Goal: Task Accomplishment & Management: Complete application form

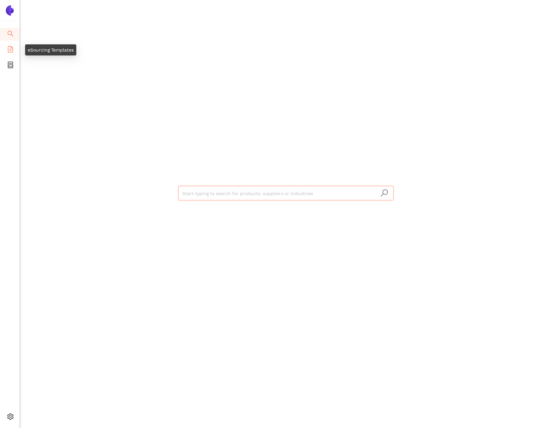
click at [14, 47] on li "eSourcing Templates" at bounding box center [9, 49] width 19 height 13
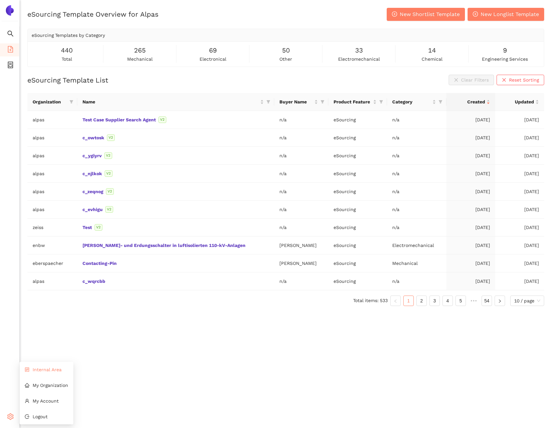
click at [37, 373] on li "Internal Area" at bounding box center [47, 369] width 54 height 13
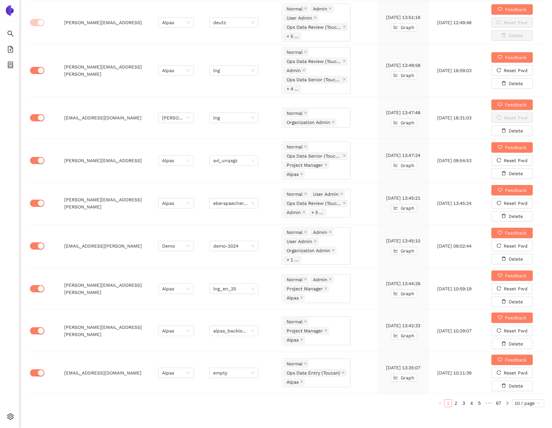
scroll to position [324, 0]
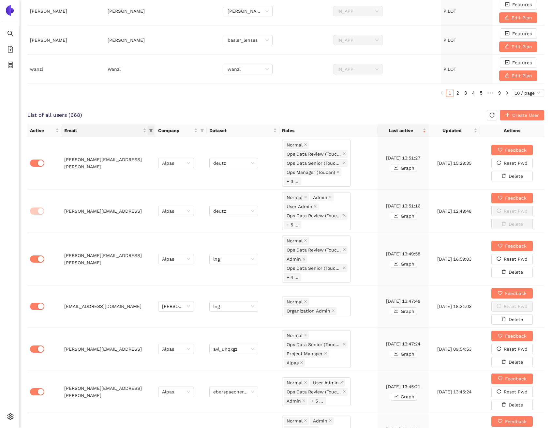
click at [153, 130] on span "this column's title is Email,this column is sortable" at bounding box center [151, 131] width 7 height 10
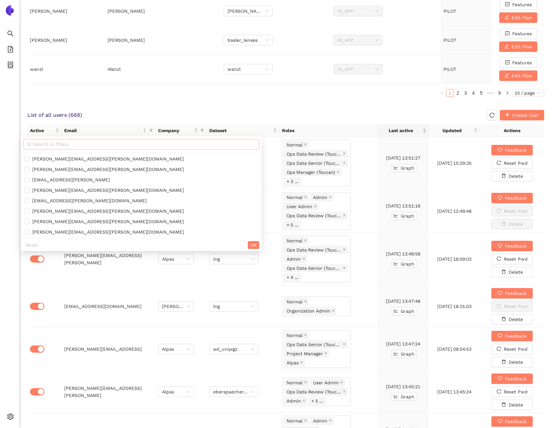
click at [119, 145] on input "text" at bounding box center [144, 144] width 222 height 7
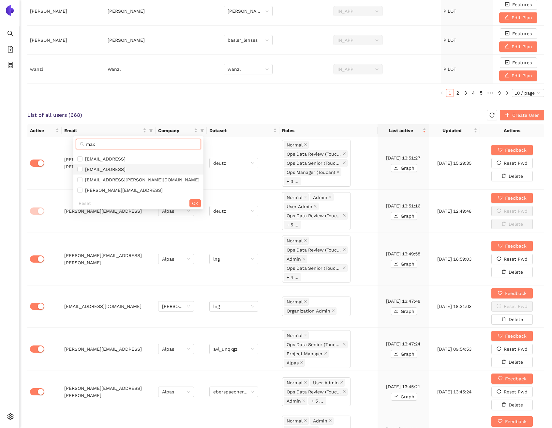
type input "max"
click at [128, 172] on span "max@alpas.ai" at bounding box center [138, 169] width 122 height 7
checkbox input "true"
click at [189, 204] on button "OK" at bounding box center [194, 203] width 11 height 8
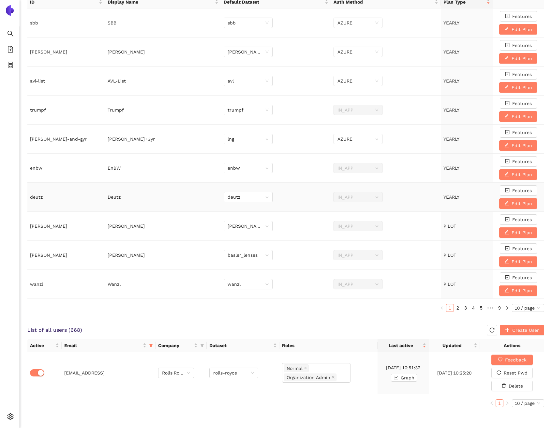
scroll to position [110, 0]
click at [171, 368] on span "Rolls Royce" at bounding box center [176, 373] width 28 height 10
type input "zeiss"
click at [164, 393] on td at bounding box center [181, 373] width 51 height 42
click at [178, 371] on span "Rolls Royce" at bounding box center [176, 373] width 28 height 10
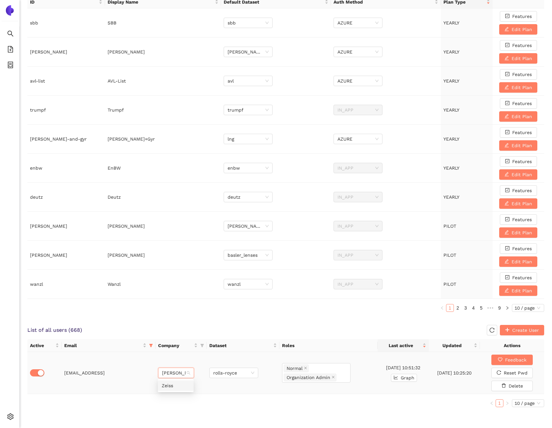
type input "zeiss"
click at [170, 387] on div "Zeiss" at bounding box center [176, 385] width 28 height 7
click at [229, 371] on span "rolls-royce" at bounding box center [233, 373] width 41 height 10
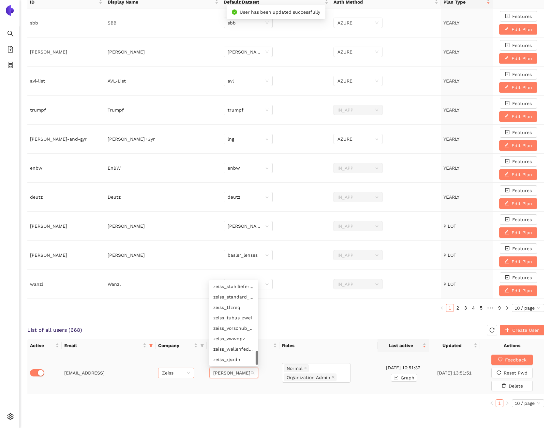
scroll to position [402, 0]
type input "zeiss"
click at [231, 283] on div "zeiss" at bounding box center [233, 286] width 41 height 7
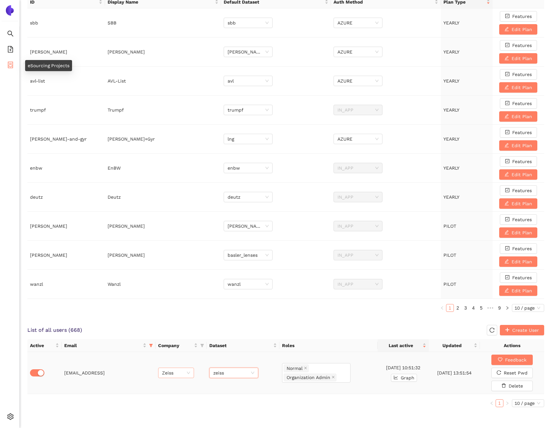
click at [11, 66] on icon "container" at bounding box center [10, 65] width 5 height 7
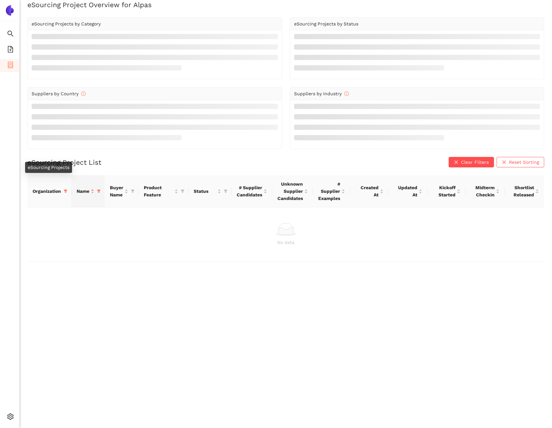
scroll to position [8, 0]
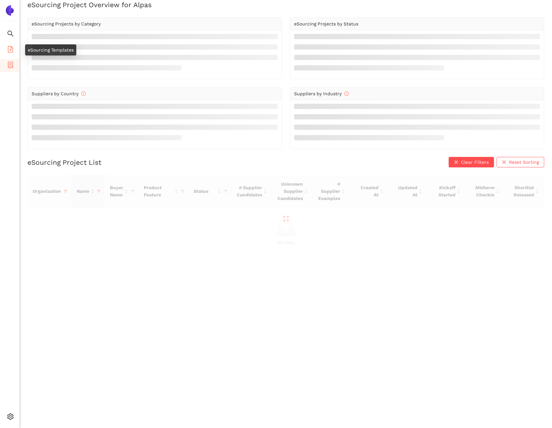
click at [10, 50] on icon "file-add" at bounding box center [10, 49] width 5 height 7
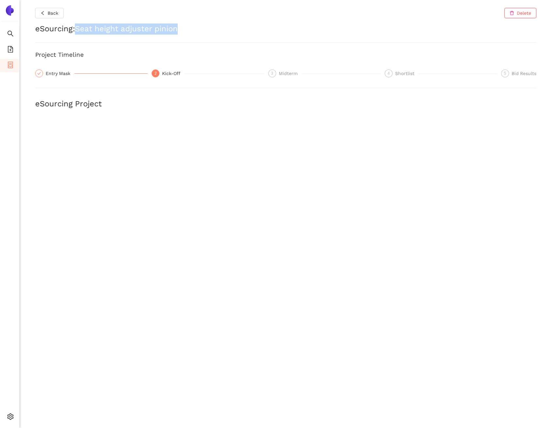
drag, startPoint x: 79, startPoint y: 27, endPoint x: 182, endPoint y: 24, distance: 102.4
click at [182, 24] on h2 "eSourcing : Seat height adjuster pinion" at bounding box center [285, 28] width 501 height 11
copy h2 "Seat height adjuster pinion"
click at [12, 49] on icon "file-add" at bounding box center [10, 49] width 7 height 7
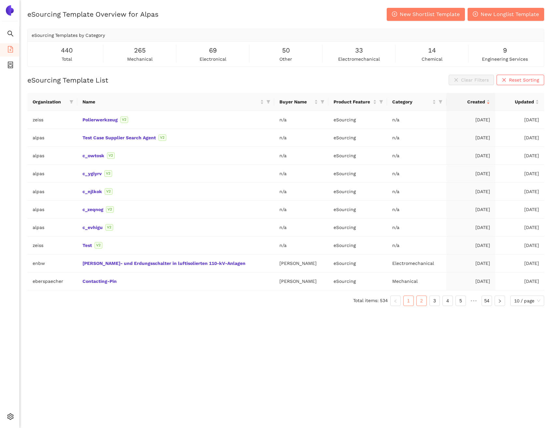
click at [423, 305] on link "2" at bounding box center [422, 301] width 10 height 10
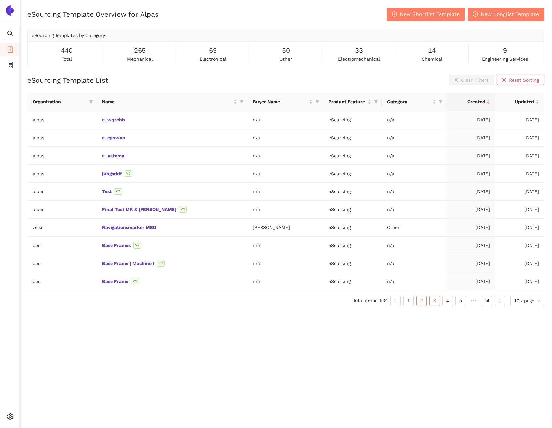
click at [436, 302] on link "3" at bounding box center [435, 301] width 10 height 10
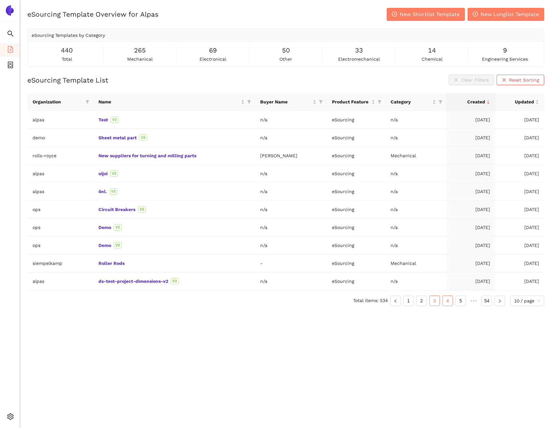
click at [443, 302] on li "4" at bounding box center [448, 300] width 10 height 10
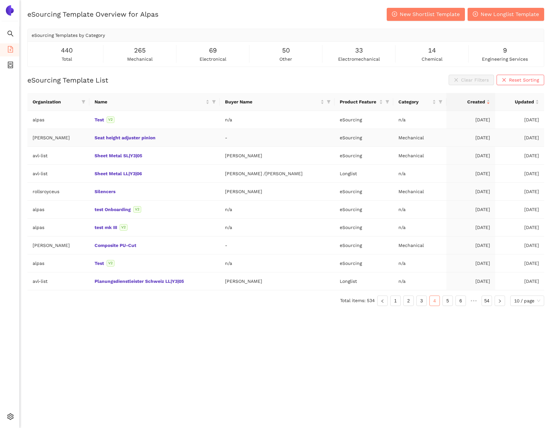
click at [129, 134] on td "Seat height adjuster pinion" at bounding box center [154, 138] width 130 height 18
click at [0, 0] on link "Seat height adjuster pinion" at bounding box center [0, 0] width 0 height 0
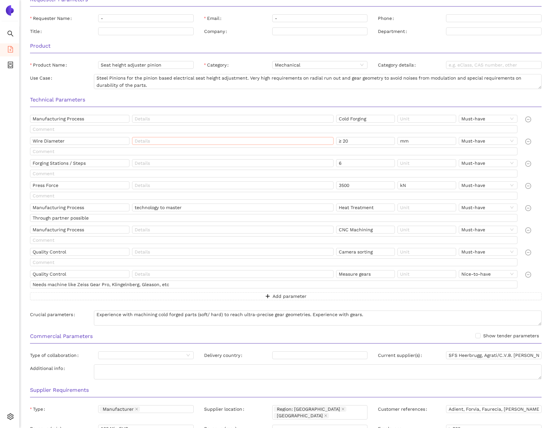
scroll to position [153, 0]
click at [99, 117] on input "Manufacturing Process" at bounding box center [79, 119] width 99 height 8
click at [361, 120] on input "Cold Forging" at bounding box center [365, 119] width 59 height 8
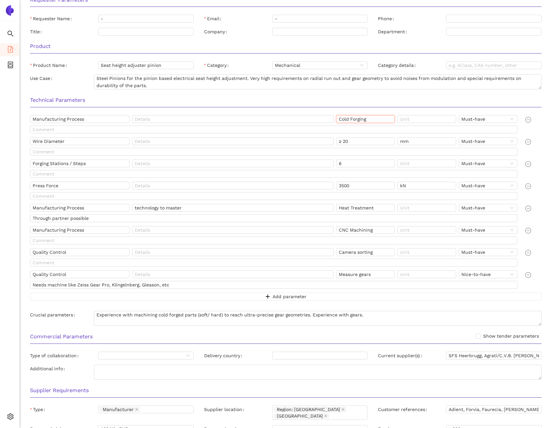
click at [361, 120] on input "Cold Forging" at bounding box center [365, 119] width 59 height 8
click at [60, 139] on input "Wire Diameter" at bounding box center [79, 141] width 99 height 8
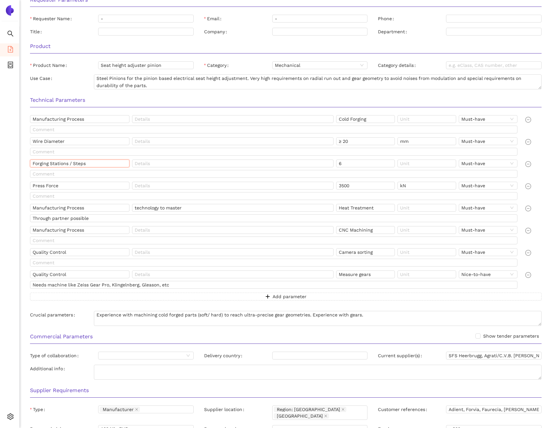
click at [93, 167] on input "Forging Stations / Steps" at bounding box center [79, 163] width 99 height 8
click at [82, 189] on input "Press Force" at bounding box center [79, 186] width 99 height 8
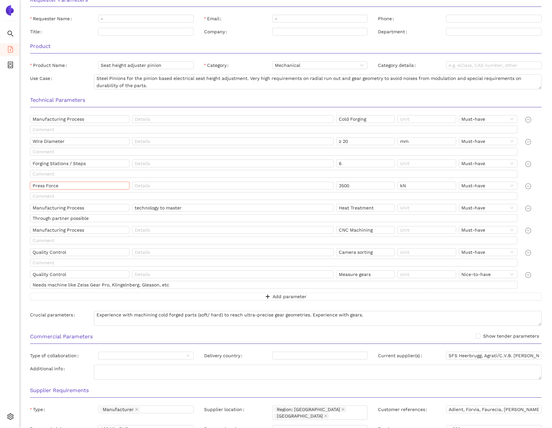
click at [82, 189] on input "Press Force" at bounding box center [79, 186] width 99 height 8
click at [95, 207] on input "Manufacturing Process" at bounding box center [79, 208] width 99 height 8
click at [71, 230] on input "Manufacturing Process" at bounding box center [79, 230] width 99 height 8
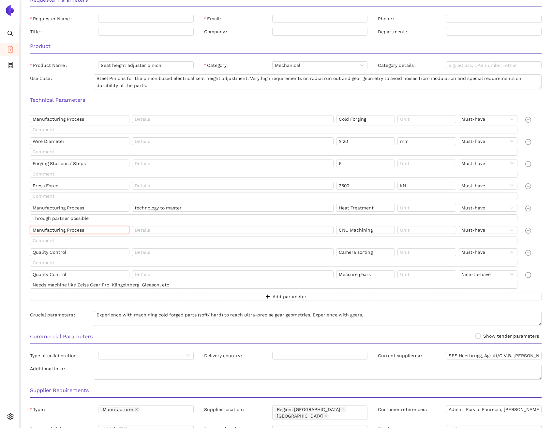
click at [71, 230] on input "Manufacturing Process" at bounding box center [79, 230] width 99 height 8
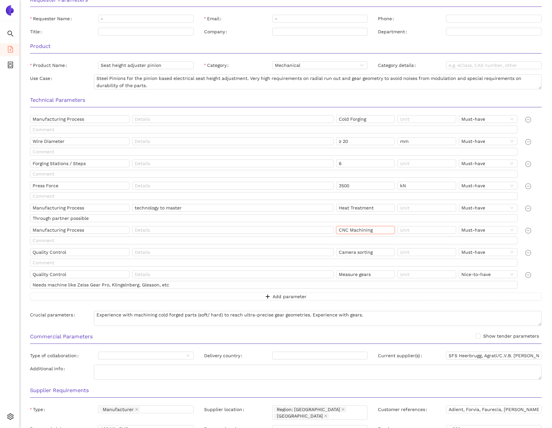
click at [360, 230] on input "CNC Machining" at bounding box center [365, 230] width 59 height 8
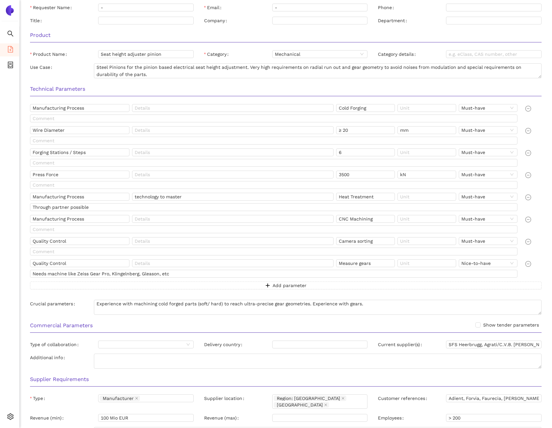
scroll to position [209, 0]
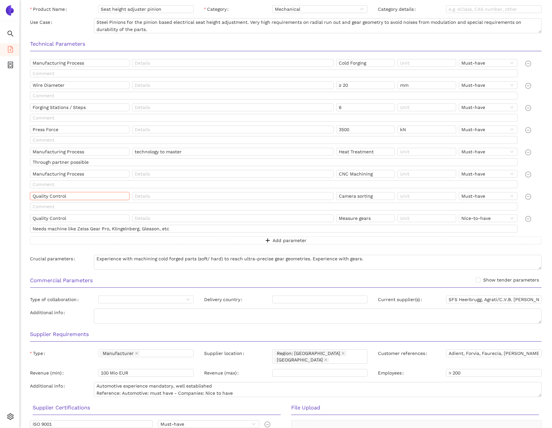
click at [90, 194] on input "Quality Control" at bounding box center [79, 196] width 99 height 8
click at [350, 192] on input "Camera sorting" at bounding box center [365, 196] width 59 height 8
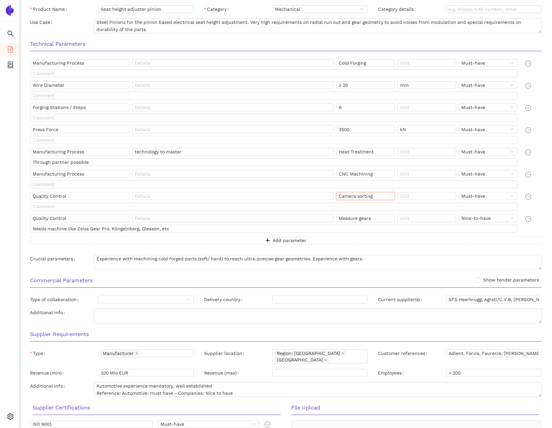
click at [350, 192] on input "Camera sorting" at bounding box center [365, 196] width 59 height 8
click at [102, 218] on input "Quality Control" at bounding box center [79, 218] width 99 height 8
click at [378, 217] on input "Measure gears" at bounding box center [365, 218] width 59 height 8
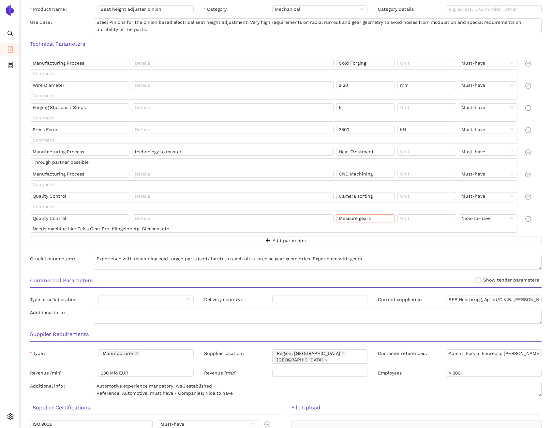
click at [378, 217] on input "Measure gears" at bounding box center [365, 218] width 59 height 8
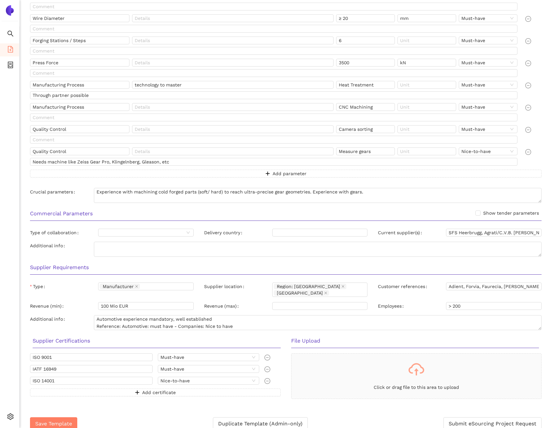
scroll to position [277, 0]
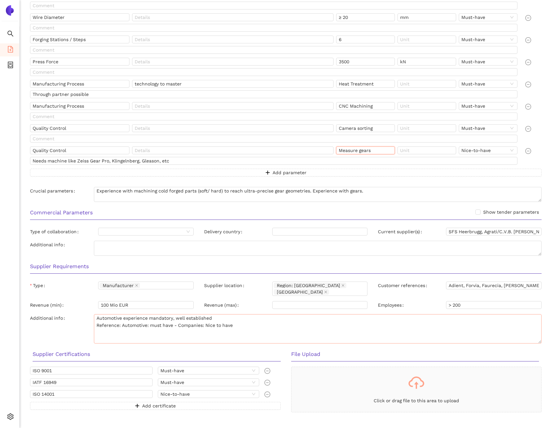
drag, startPoint x: 540, startPoint y: 321, endPoint x: 537, endPoint y: 335, distance: 14.6
click at [537, 335] on textarea "Automotive experience mandatory, well established Reference: Automotive: must h…" at bounding box center [318, 328] width 448 height 29
click at [477, 284] on input "Adient, Forvia, Faurecia, Lear, Johnson Controls, Recaro, Grammer, Toyota Bosho…" at bounding box center [494, 285] width 96 height 8
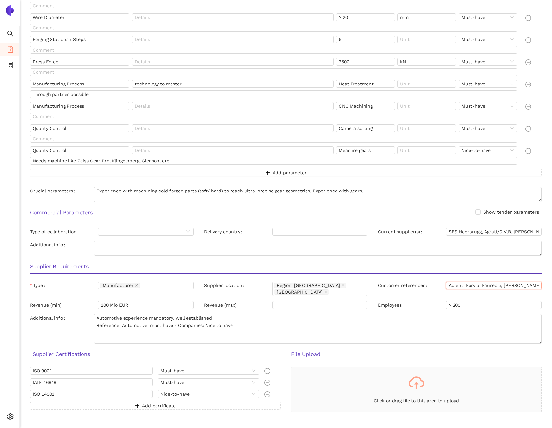
click at [477, 284] on input "Adient, Forvia, Faurecia, Lear, Johnson Controls, Recaro, Grammer, Toyota Bosho…" at bounding box center [494, 285] width 96 height 8
